Goal: Information Seeking & Learning: Check status

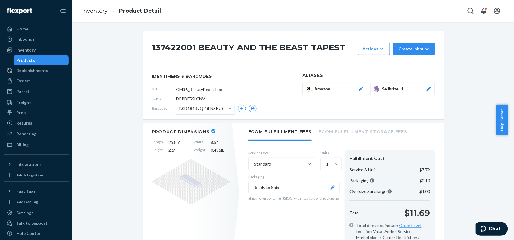
click at [502, 124] on span "Help Center" at bounding box center [503, 120] width 12 height 31
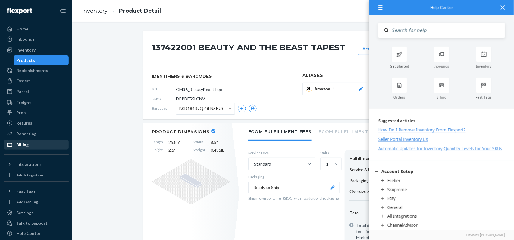
click at [39, 144] on div "Billing" at bounding box center [36, 145] width 64 height 8
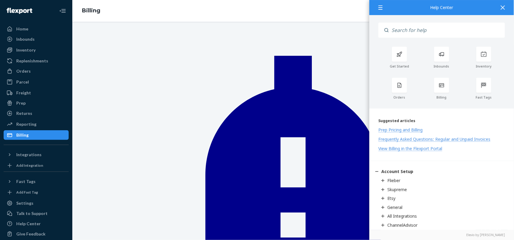
click at [508, 7] on div at bounding box center [503, 7] width 13 height 15
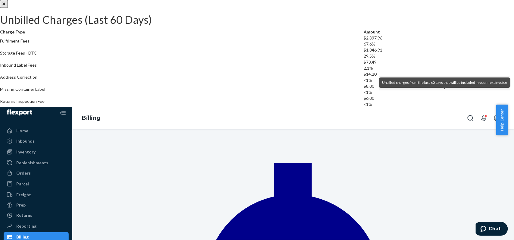
click at [5, 5] on icon "Close" at bounding box center [3, 3] width 3 height 3
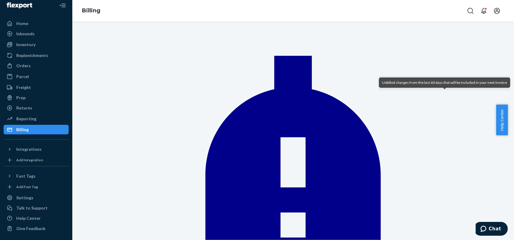
scroll to position [40, 0]
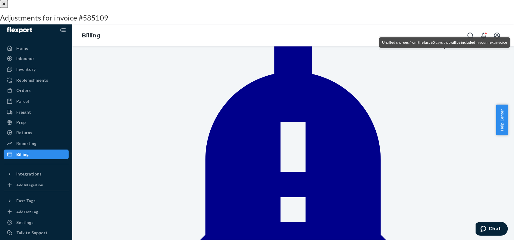
click at [280, 0] on div at bounding box center [257, 0] width 514 height 0
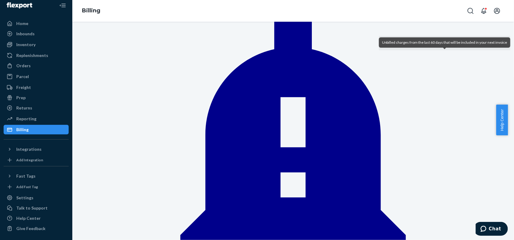
scroll to position [0, 0]
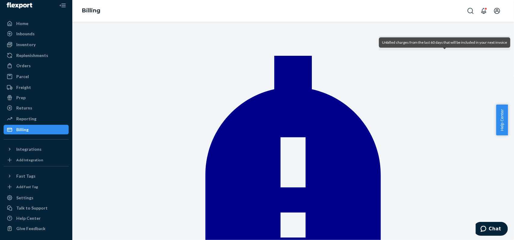
click at [450, 48] on div "Unbilled charges from the last 60 days that will be included in your next invoi…" at bounding box center [444, 42] width 131 height 10
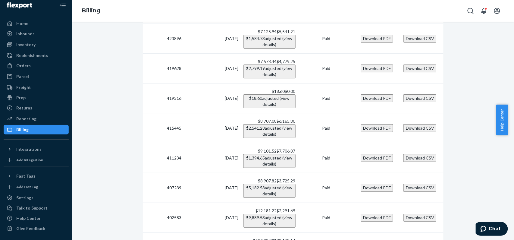
scroll to position [1789, 0]
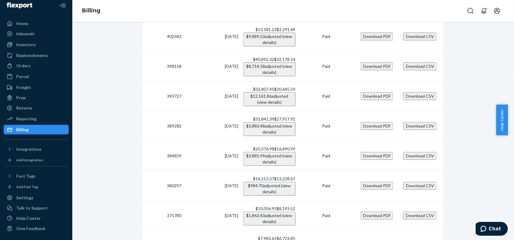
click at [27, 132] on div "Billing" at bounding box center [22, 130] width 12 height 6
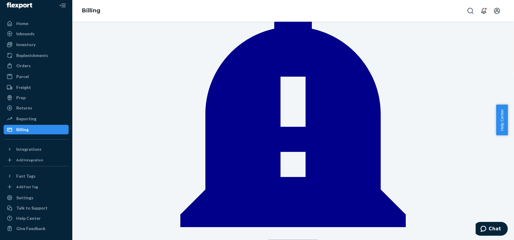
scroll to position [0, 0]
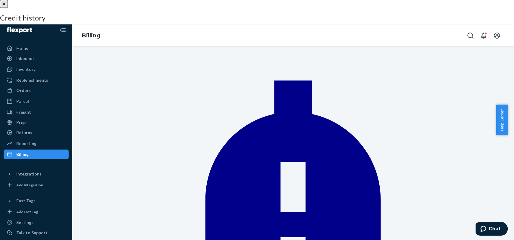
drag, startPoint x: 410, startPoint y: 112, endPoint x: 425, endPoint y: 112, distance: 14.5
click at [425, 88] on div "support- 801719 - OB - Delivered damaged" at bounding box center [257, 85] width 514 height 6
click at [441, 82] on div "$119.88" at bounding box center [257, 79] width 514 height 6
click at [419, 67] on div "[DATE] $60.44 SUPPORT - CLAIM 266393 orderId 133792005" at bounding box center [257, 56] width 514 height 21
drag, startPoint x: 397, startPoint y: 48, endPoint x: 452, endPoint y: 59, distance: 55.8
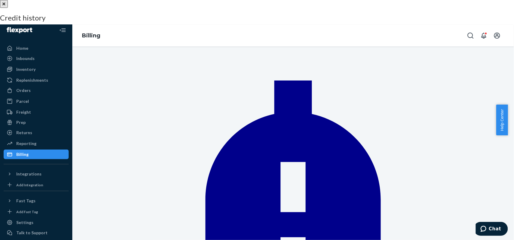
click at [452, 46] on div "[DATE] $88.00 [DATE] Reserve Storage Billing Correction" at bounding box center [257, 35] width 514 height 21
click at [336, 0] on div at bounding box center [257, 0] width 514 height 0
